Goal: Download file/media

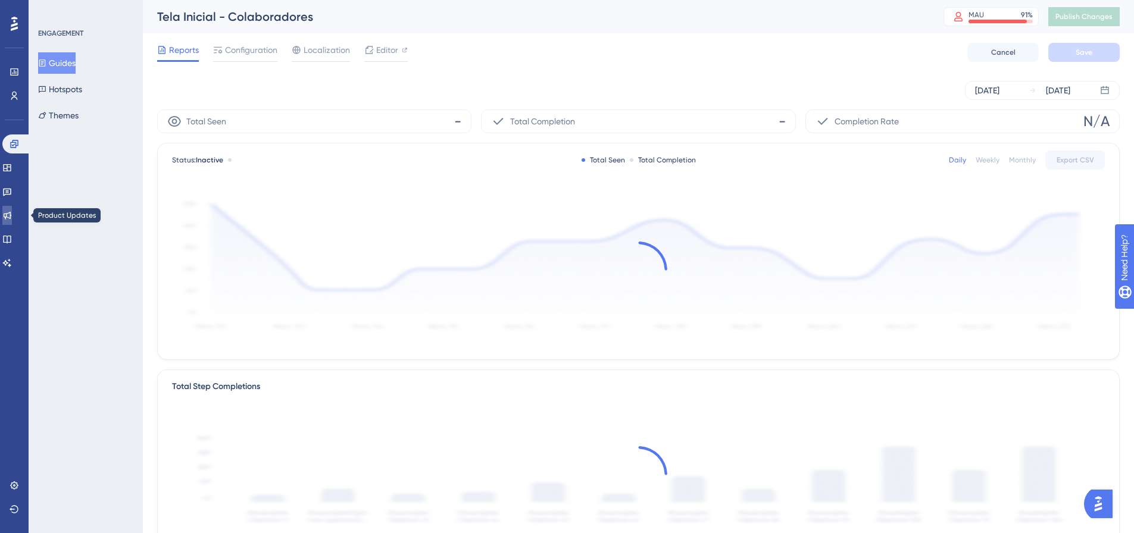
click at [10, 215] on icon at bounding box center [7, 216] width 10 height 10
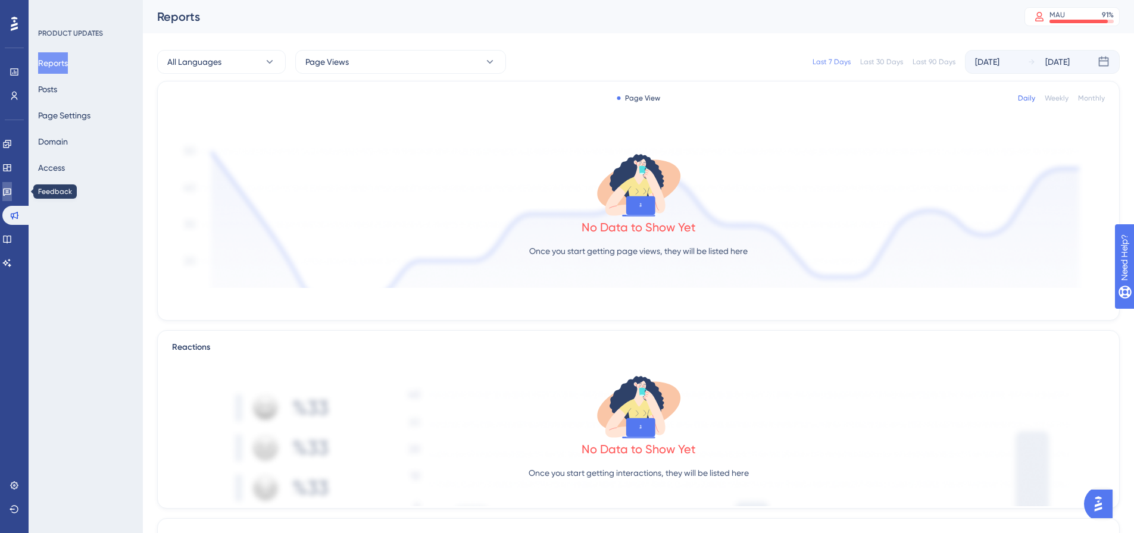
click at [8, 189] on link at bounding box center [7, 191] width 10 height 19
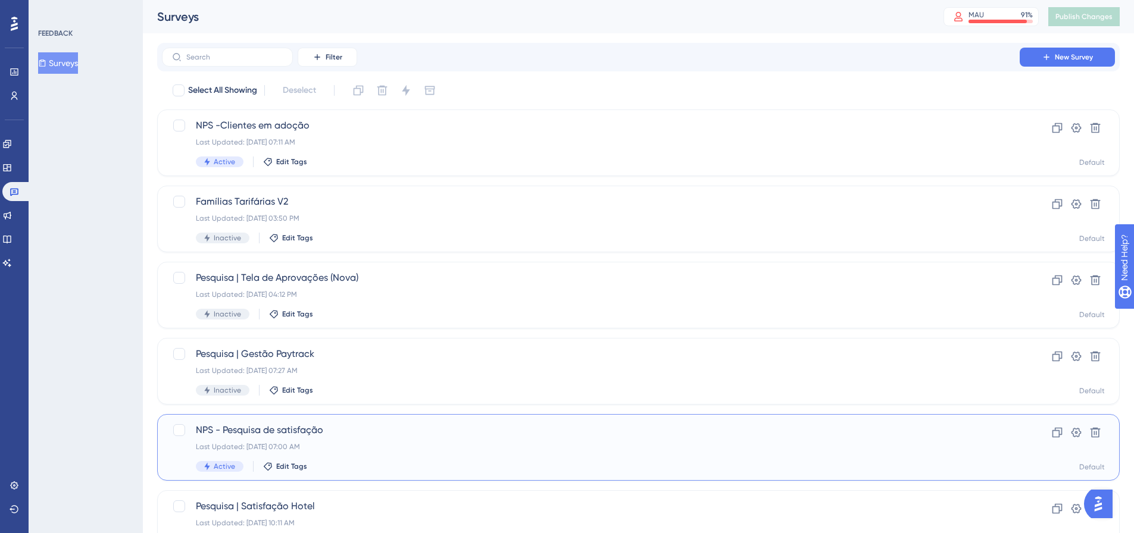
click at [409, 449] on div "Last Updated: [DATE] 07:00 AM" at bounding box center [591, 447] width 790 height 10
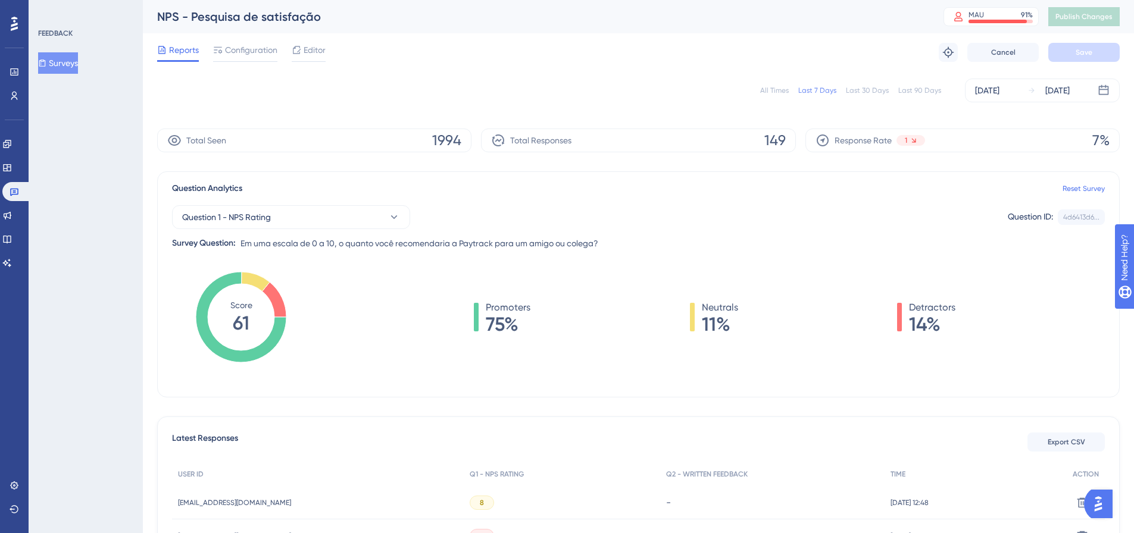
click at [769, 88] on div "All Times" at bounding box center [774, 91] width 29 height 10
click at [1064, 437] on button "Export CSV" at bounding box center [1065, 442] width 77 height 19
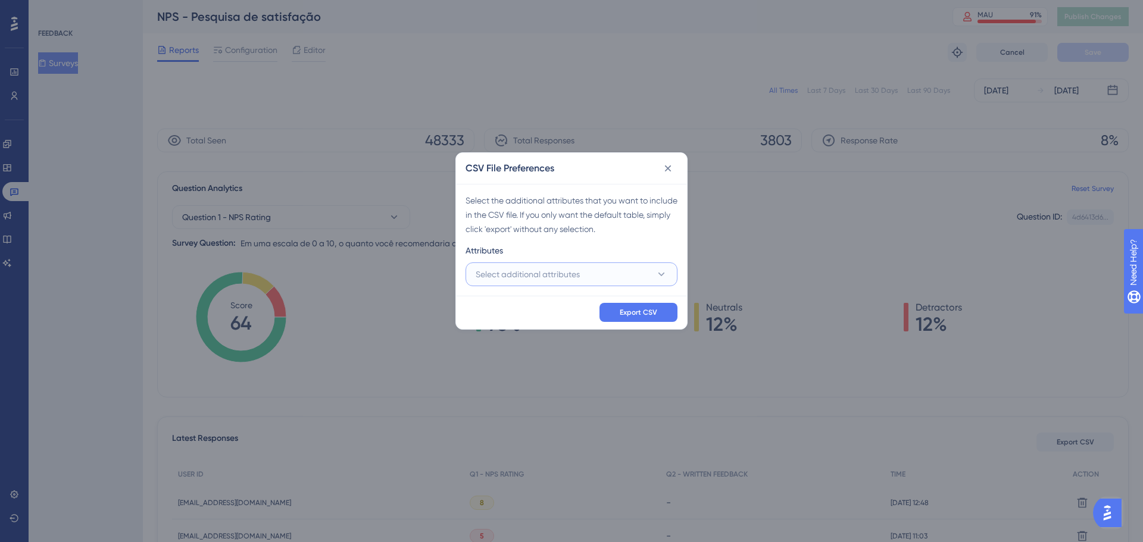
click at [577, 268] on span "Select additional attributes" at bounding box center [527, 274] width 104 height 14
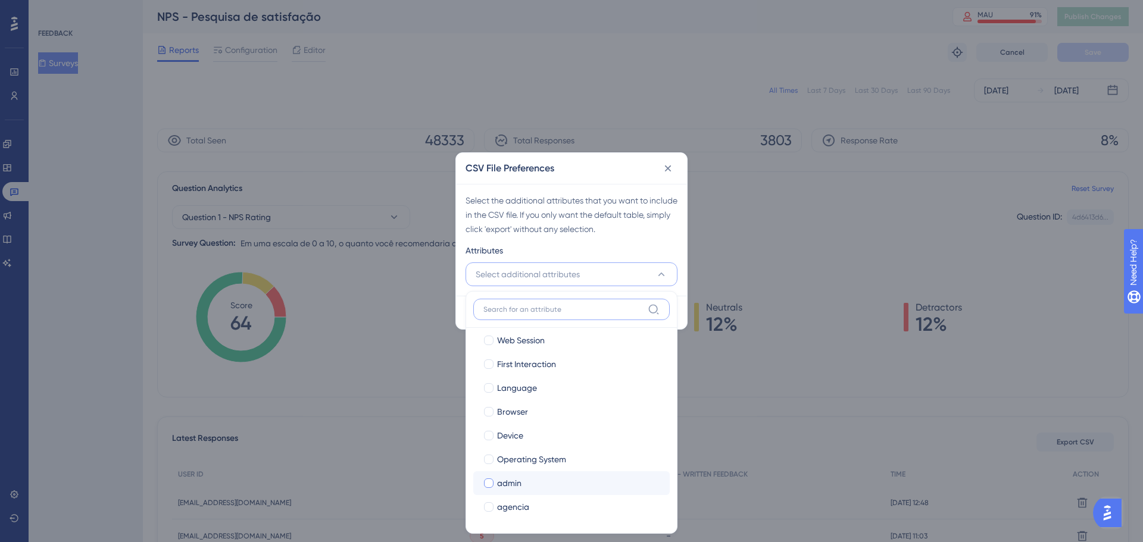
scroll to position [60, 0]
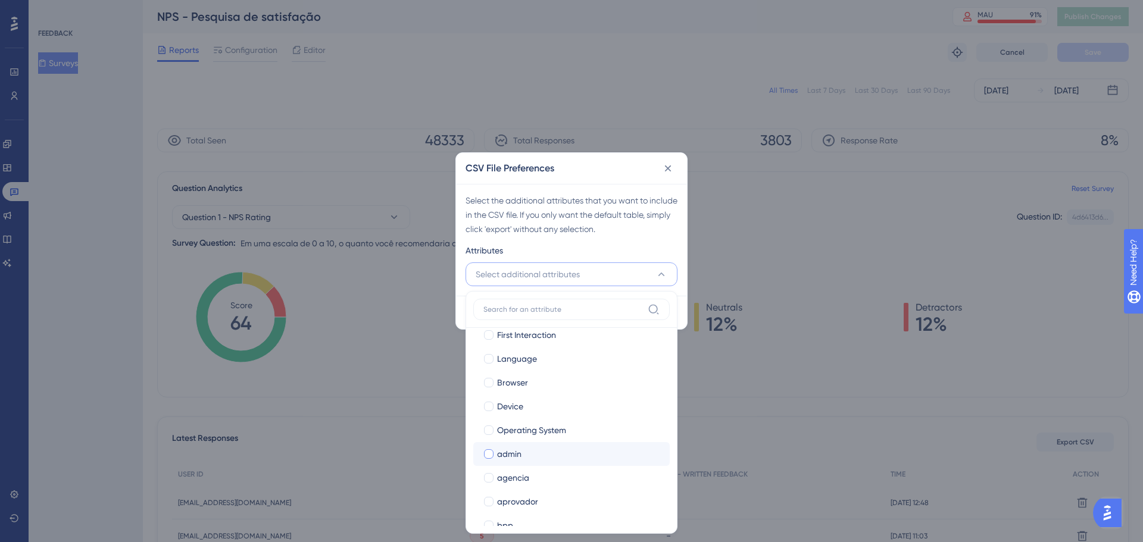
click at [519, 460] on span "admin" at bounding box center [509, 454] width 24 height 14
checkbox input "true"
click at [521, 498] on span "aprovador" at bounding box center [517, 502] width 41 height 14
checkbox input "true"
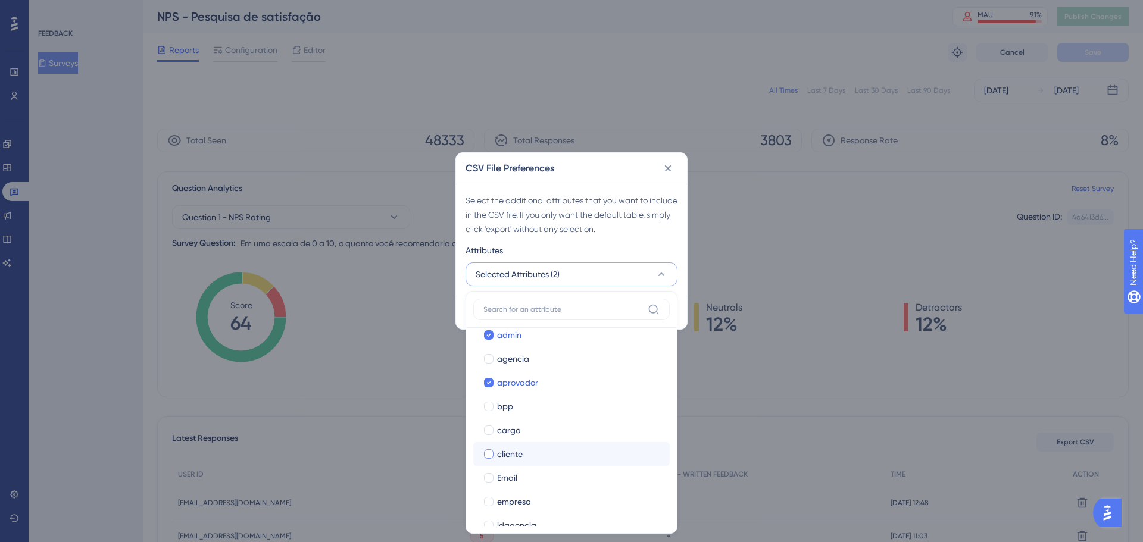
click at [517, 461] on span "cliente" at bounding box center [510, 454] width 26 height 14
checkbox input "true"
click at [520, 441] on span "empresa" at bounding box center [514, 442] width 34 height 14
checkbox input "true"
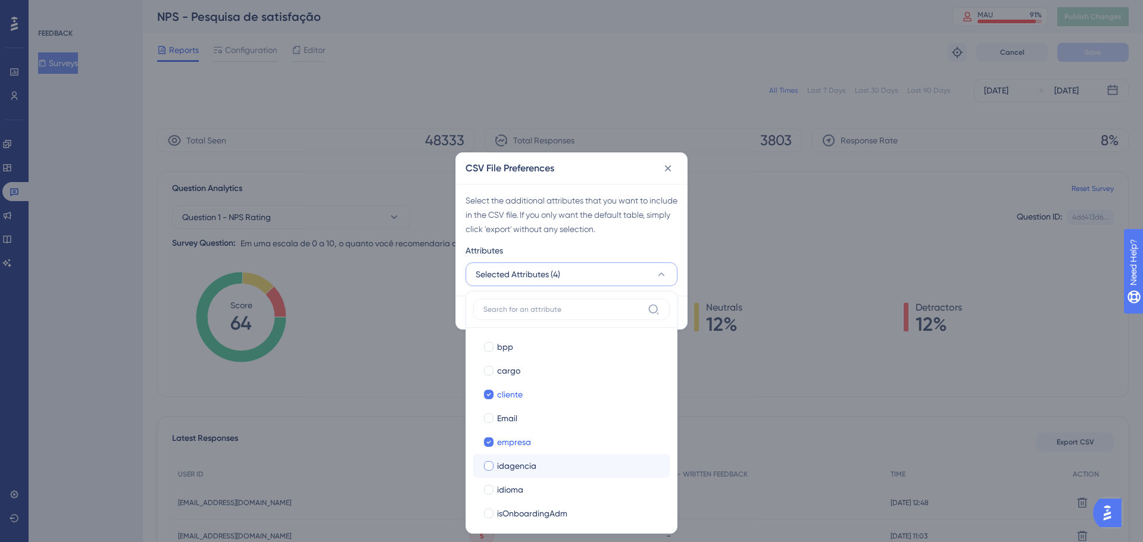
scroll to position [298, 0]
click at [540, 472] on div "modulo" at bounding box center [578, 478] width 163 height 14
checkbox input "true"
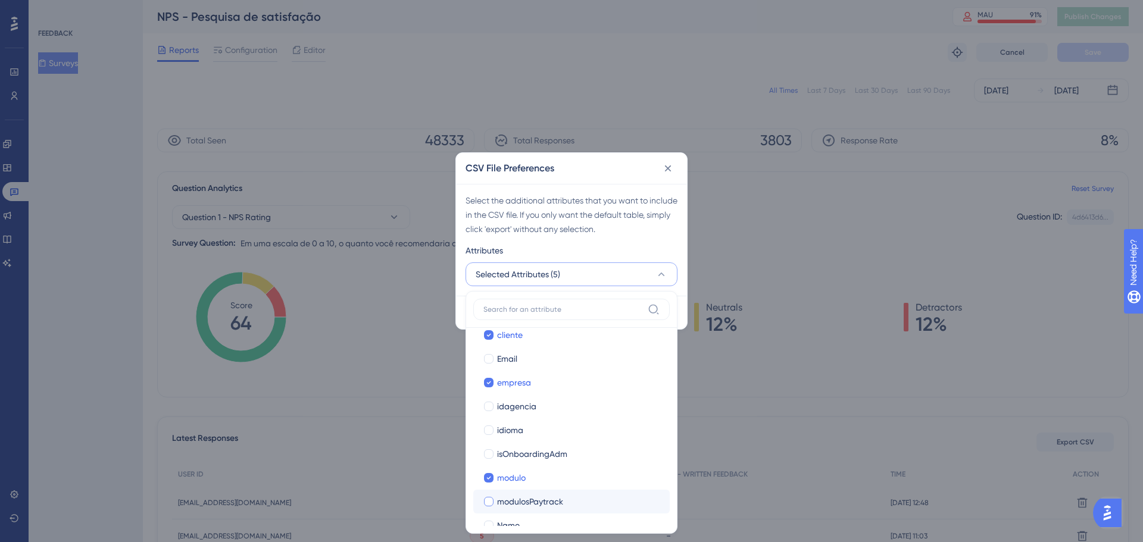
click at [533, 497] on span "modulosPaytrack" at bounding box center [530, 502] width 66 height 14
checkbox input "true"
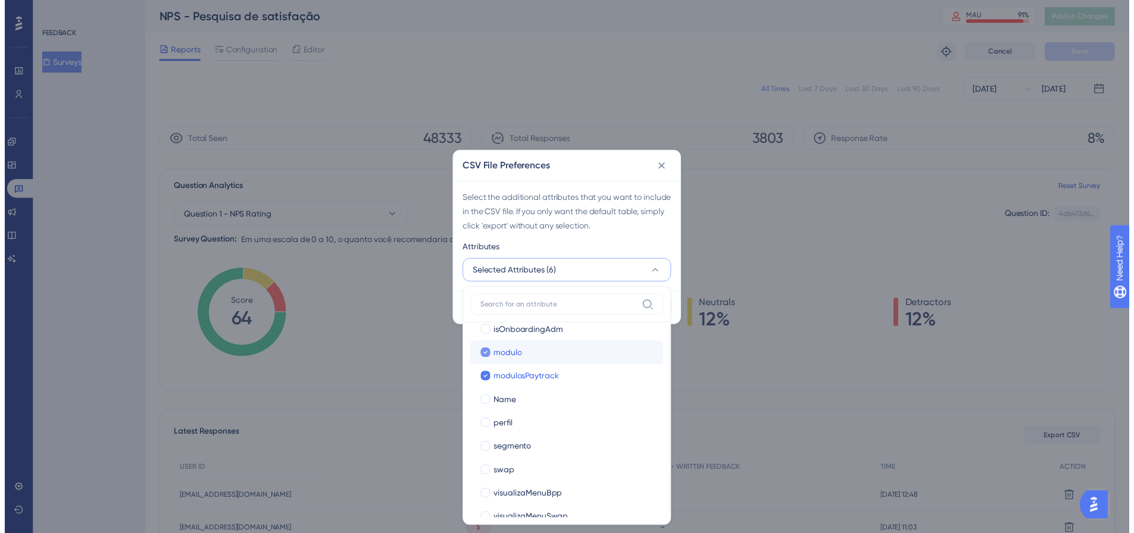
scroll to position [434, 0]
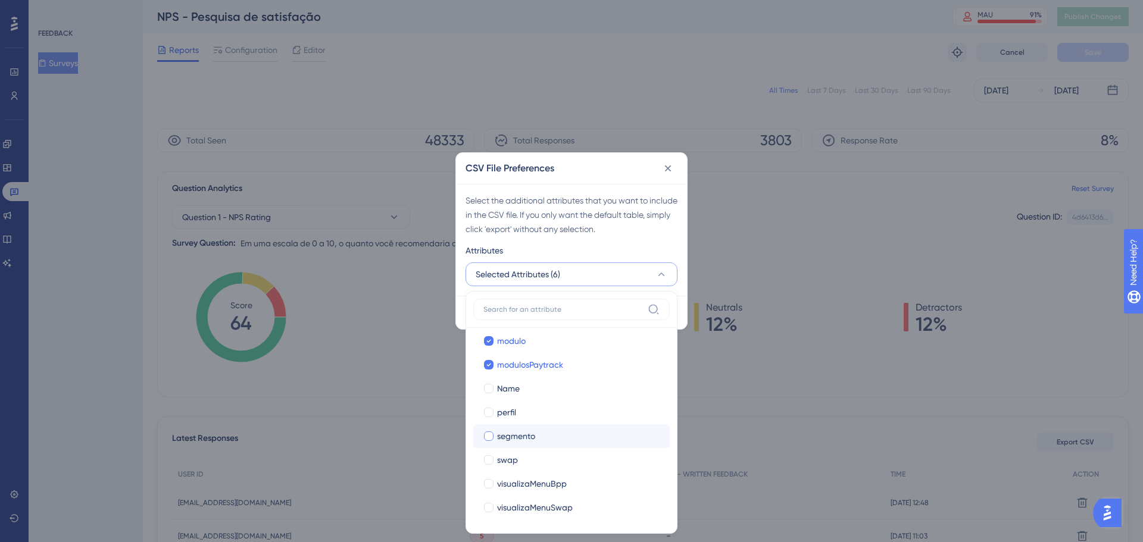
click at [526, 440] on span "segmento" at bounding box center [516, 436] width 38 height 14
checkbox input "true"
click at [613, 249] on div "Attributes" at bounding box center [571, 252] width 212 height 19
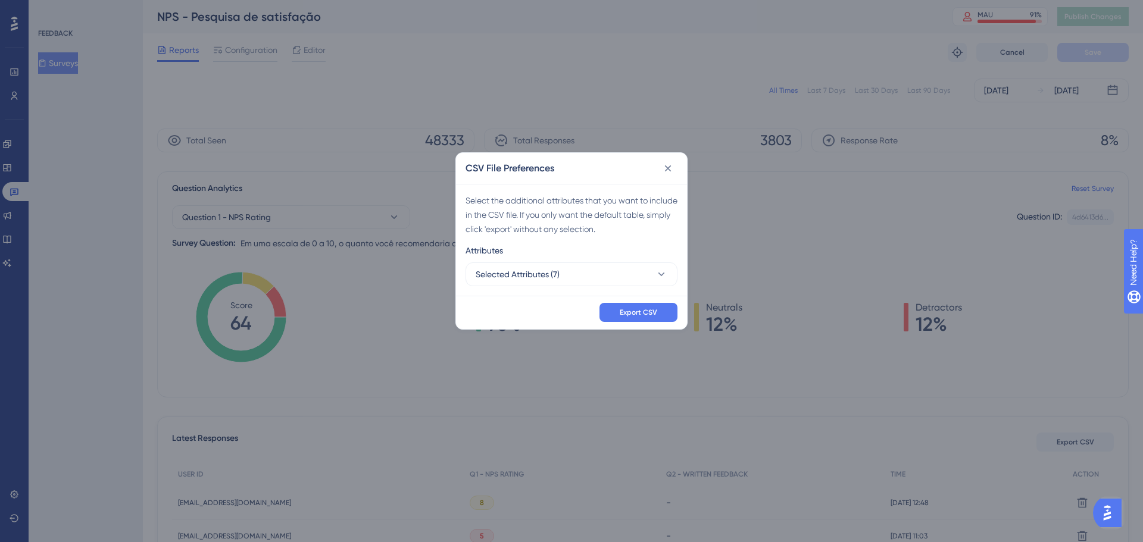
click at [643, 302] on div "Export CSV" at bounding box center [571, 312] width 231 height 33
click at [638, 308] on span "Export CSV" at bounding box center [637, 313] width 37 height 10
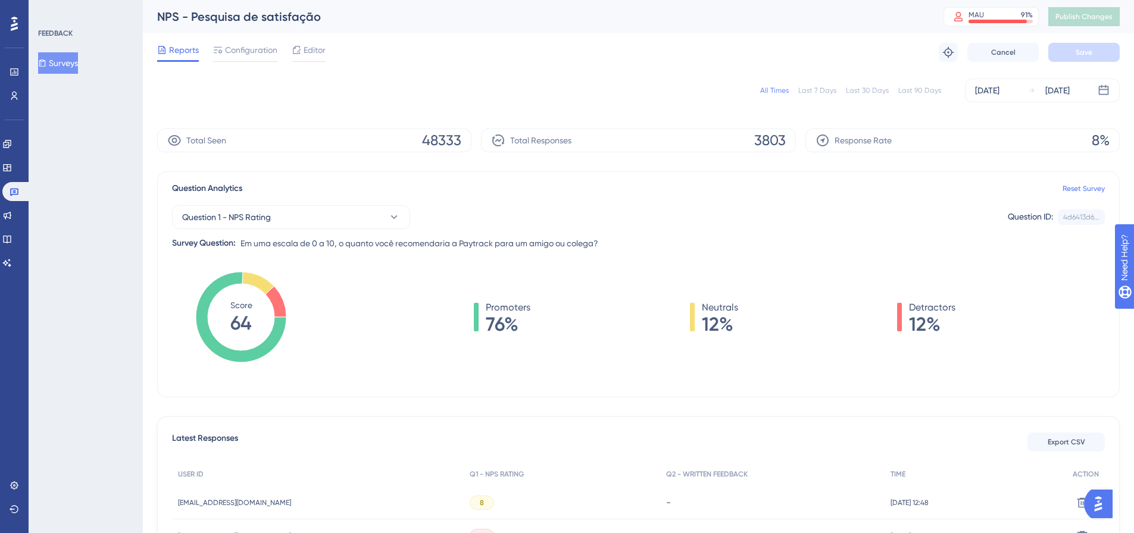
click at [784, 86] on div "All Times" at bounding box center [774, 91] width 29 height 10
drag, startPoint x: 755, startPoint y: 141, endPoint x: 788, endPoint y: 134, distance: 33.4
click at [788, 134] on div "Total Responses 3804" at bounding box center [638, 141] width 314 height 24
copy span "3804"
